Goal: Task Accomplishment & Management: Complete application form

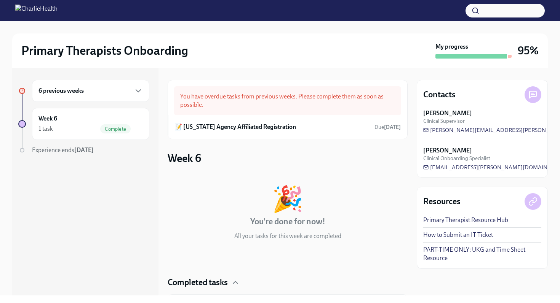
click at [108, 92] on div "6 previous weeks" at bounding box center [90, 90] width 104 height 9
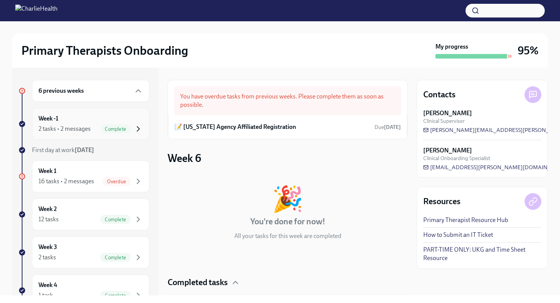
click at [137, 131] on icon "button" at bounding box center [138, 128] width 9 height 9
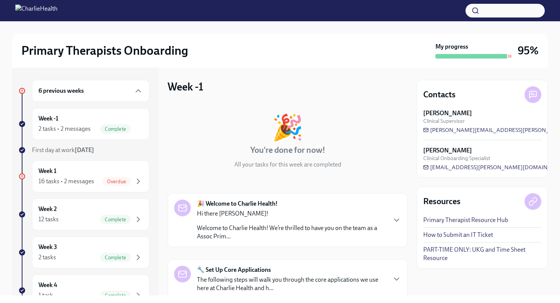
click at [409, 194] on div "6 previous weeks Week -1 2 tasks • 2 messages Complete First day at work Jul 28…" at bounding box center [279, 182] width 535 height 228
click at [408, 253] on div "6 previous weeks Week -1 2 tasks • 2 messages Complete First day at work Jul 28…" at bounding box center [279, 182] width 535 height 228
click at [396, 277] on icon "button" at bounding box center [396, 279] width 9 height 9
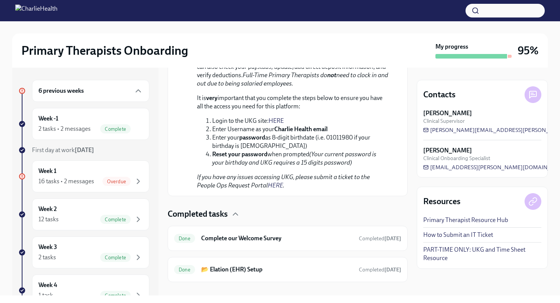
scroll to position [673, 0]
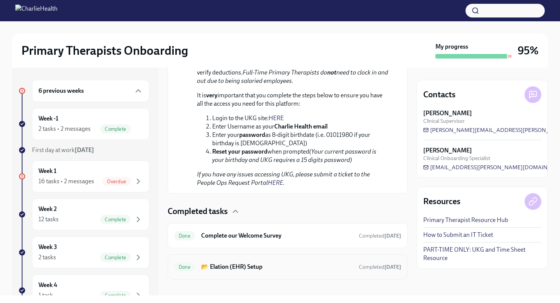
click at [402, 258] on div "Done 📂 Elation (EHR) Setup Completed Jul 27th" at bounding box center [287, 267] width 240 height 25
click at [193, 265] on span "Done" at bounding box center [184, 268] width 21 height 6
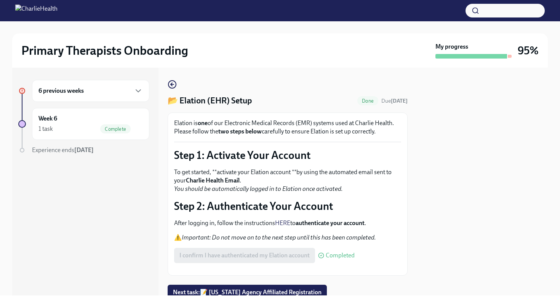
click at [400, 252] on div "I confirm I have authenticated my Elation account Completed" at bounding box center [287, 255] width 227 height 15
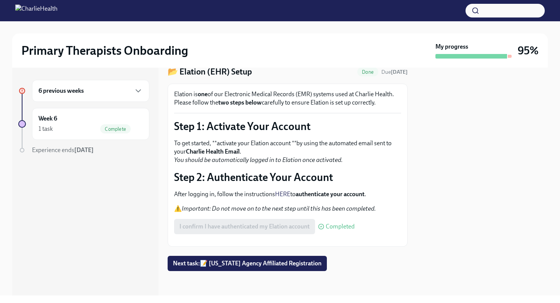
scroll to position [47, 0]
click at [226, 148] on strong "Charlie Health Email" at bounding box center [213, 151] width 54 height 7
click at [287, 191] on link "HERE" at bounding box center [282, 194] width 15 height 7
click at [142, 90] on icon "button" at bounding box center [138, 90] width 9 height 9
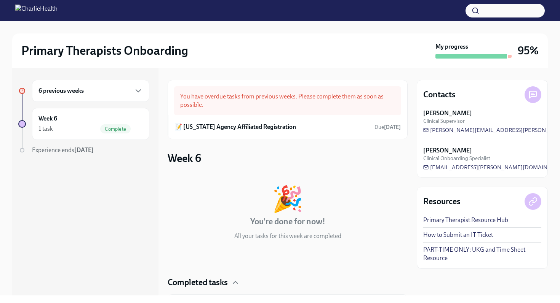
click at [489, 12] on button "button" at bounding box center [504, 11] width 79 height 14
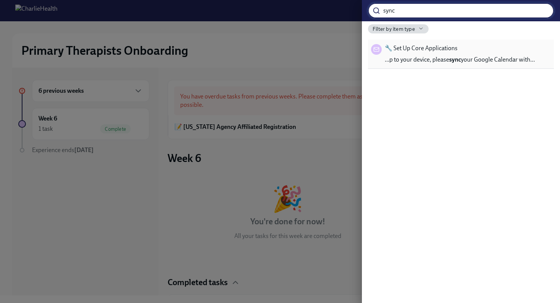
type input "sync"
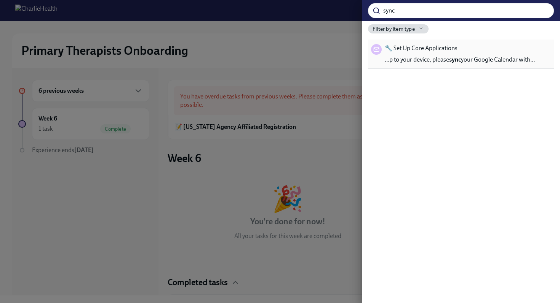
click at [488, 57] on span "…p to your device, please sync your Google Calendar with…" at bounding box center [459, 60] width 150 height 8
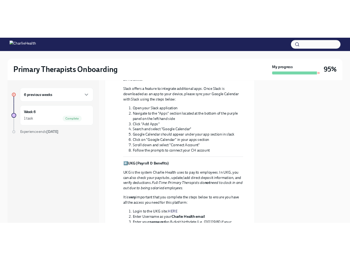
scroll to position [350, 0]
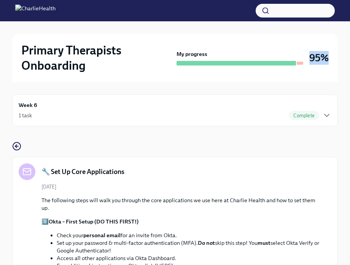
drag, startPoint x: 347, startPoint y: 46, endPoint x: 347, endPoint y: 76, distance: 30.1
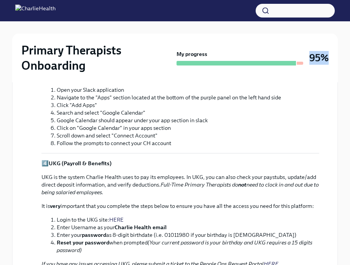
scroll to position [371, 0]
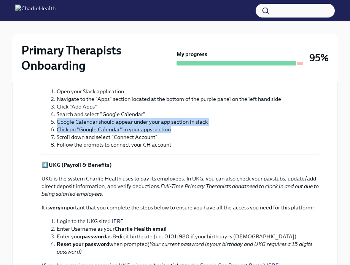
drag, startPoint x: 347, startPoint y: 106, endPoint x: 348, endPoint y: 121, distance: 14.9
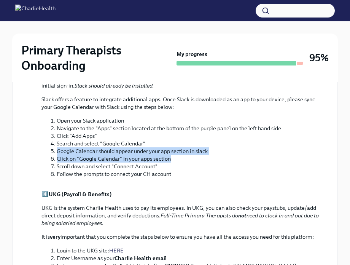
scroll to position [341, 0]
